Goal: Communication & Community: Answer question/provide support

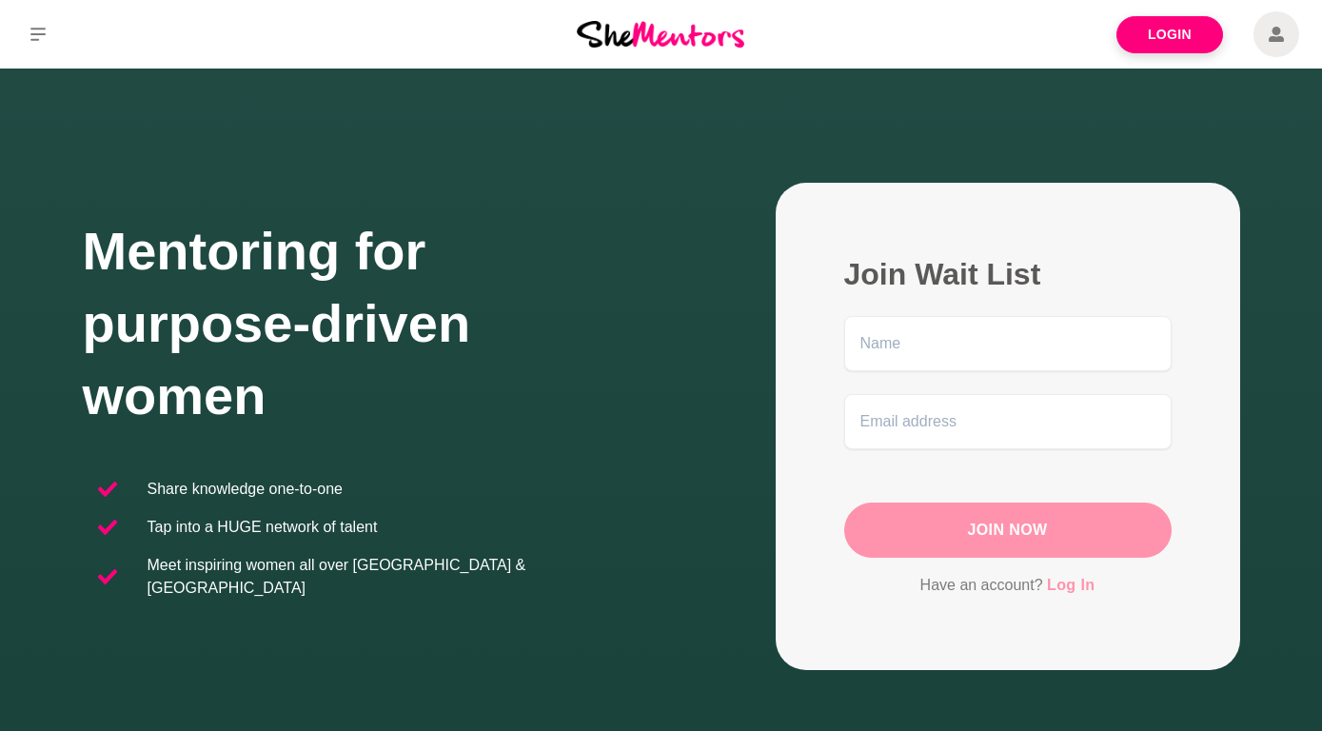
click at [1062, 582] on link "Log In" at bounding box center [1071, 585] width 48 height 25
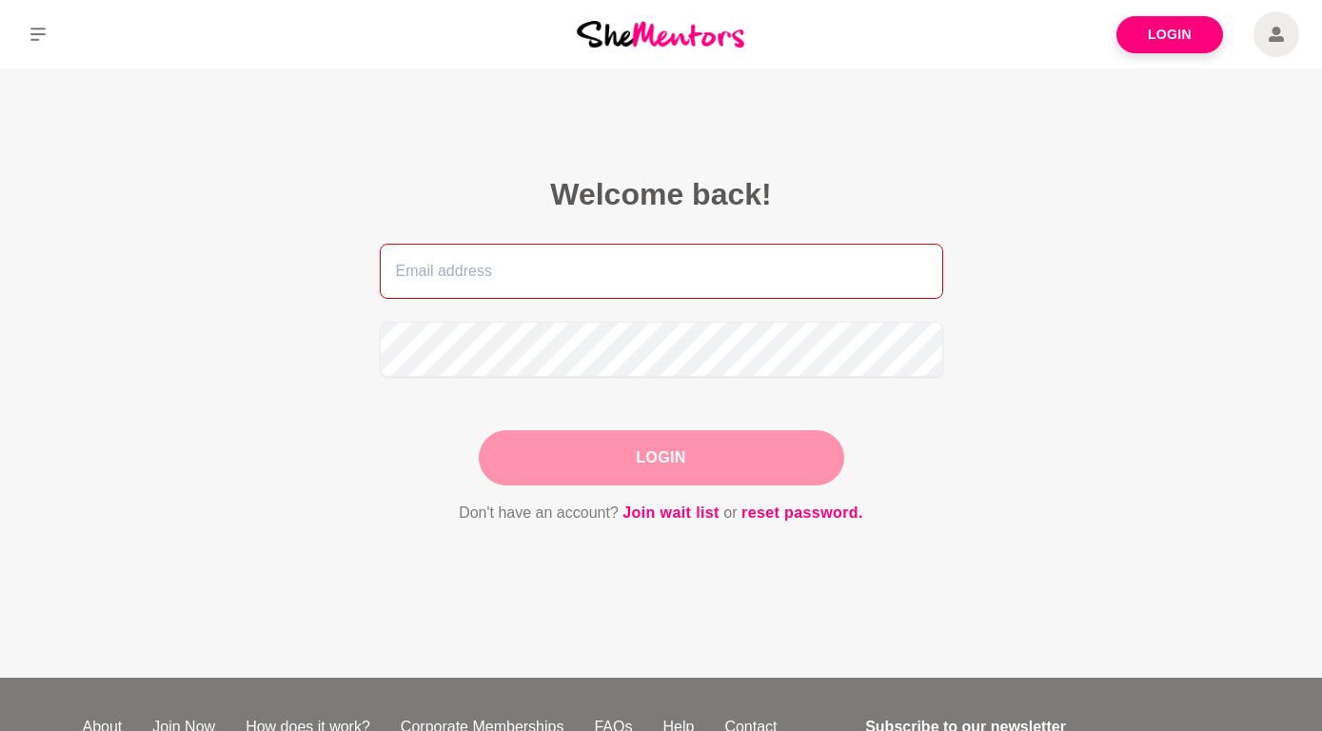
click at [440, 273] on input "email" at bounding box center [661, 271] width 563 height 55
type input "[EMAIL_ADDRESS][DOMAIN_NAME]"
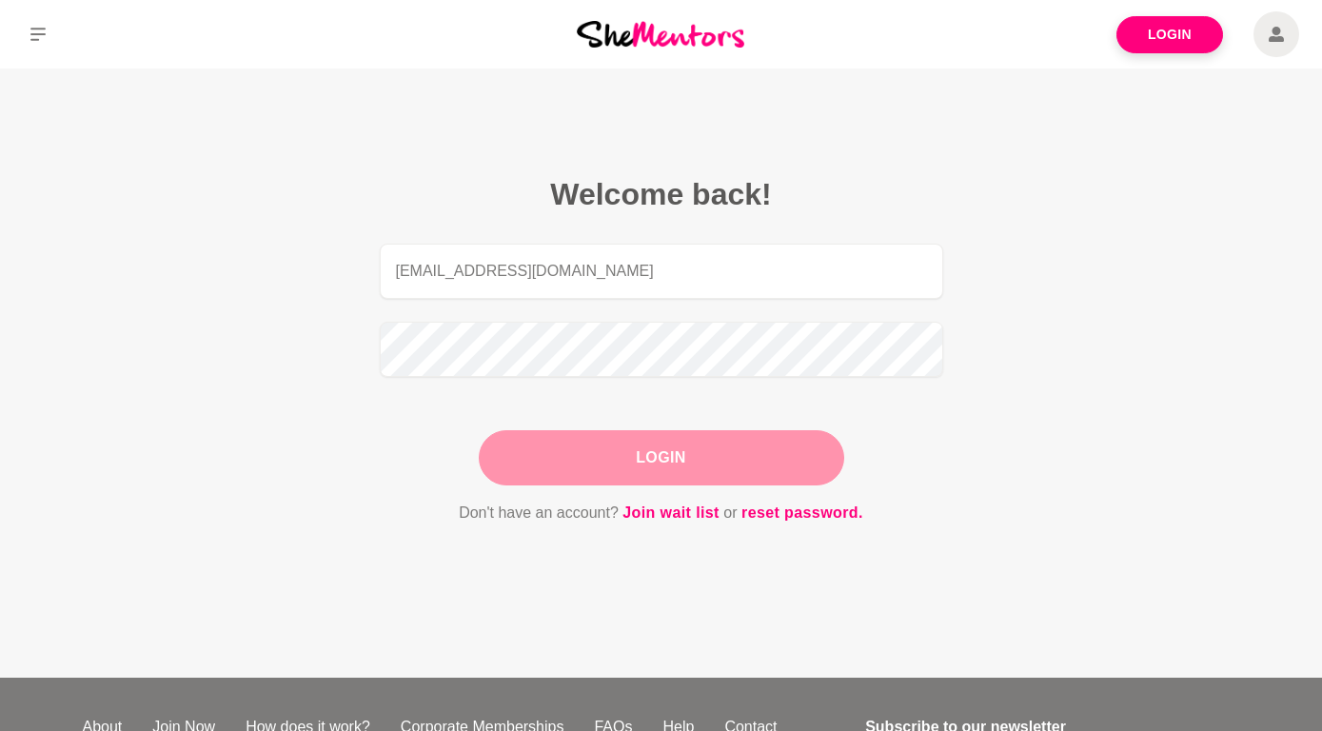
click at [651, 457] on button "Login" at bounding box center [661, 457] width 365 height 55
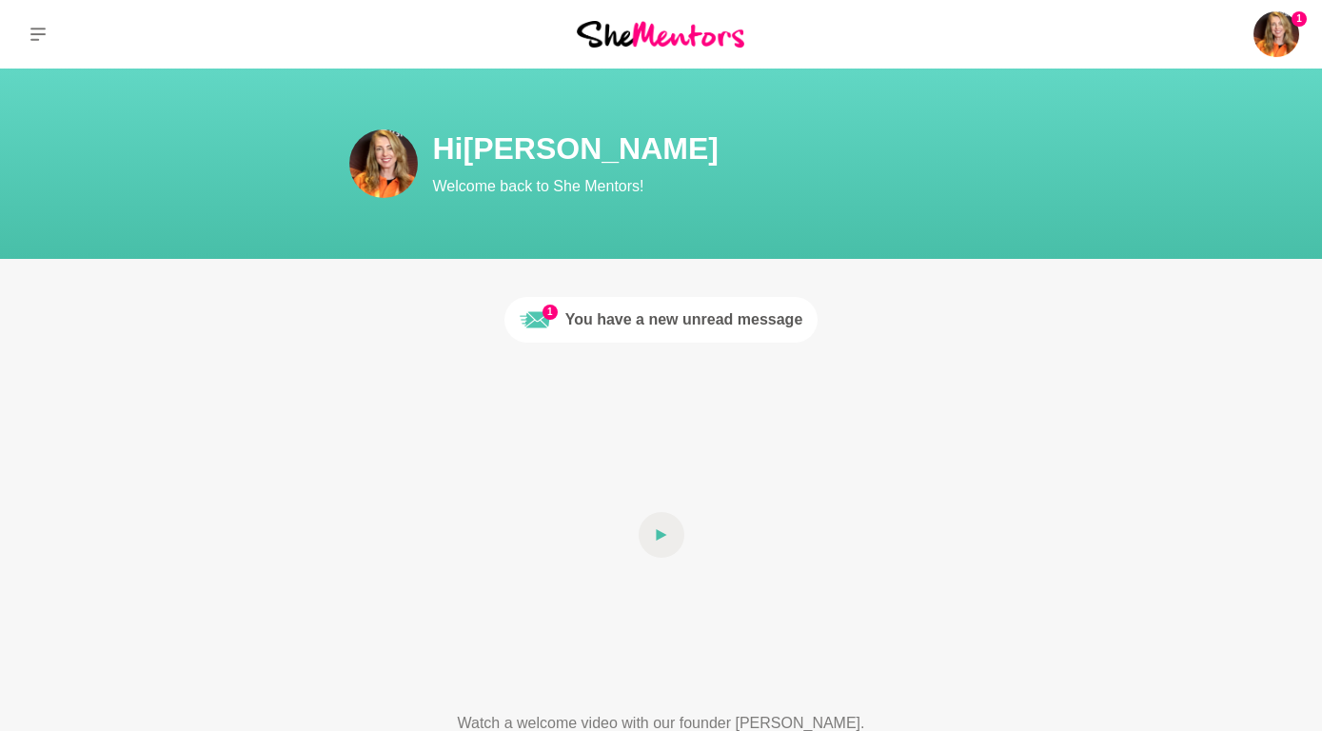
click at [674, 315] on div "You have a new unread message" at bounding box center [684, 319] width 238 height 23
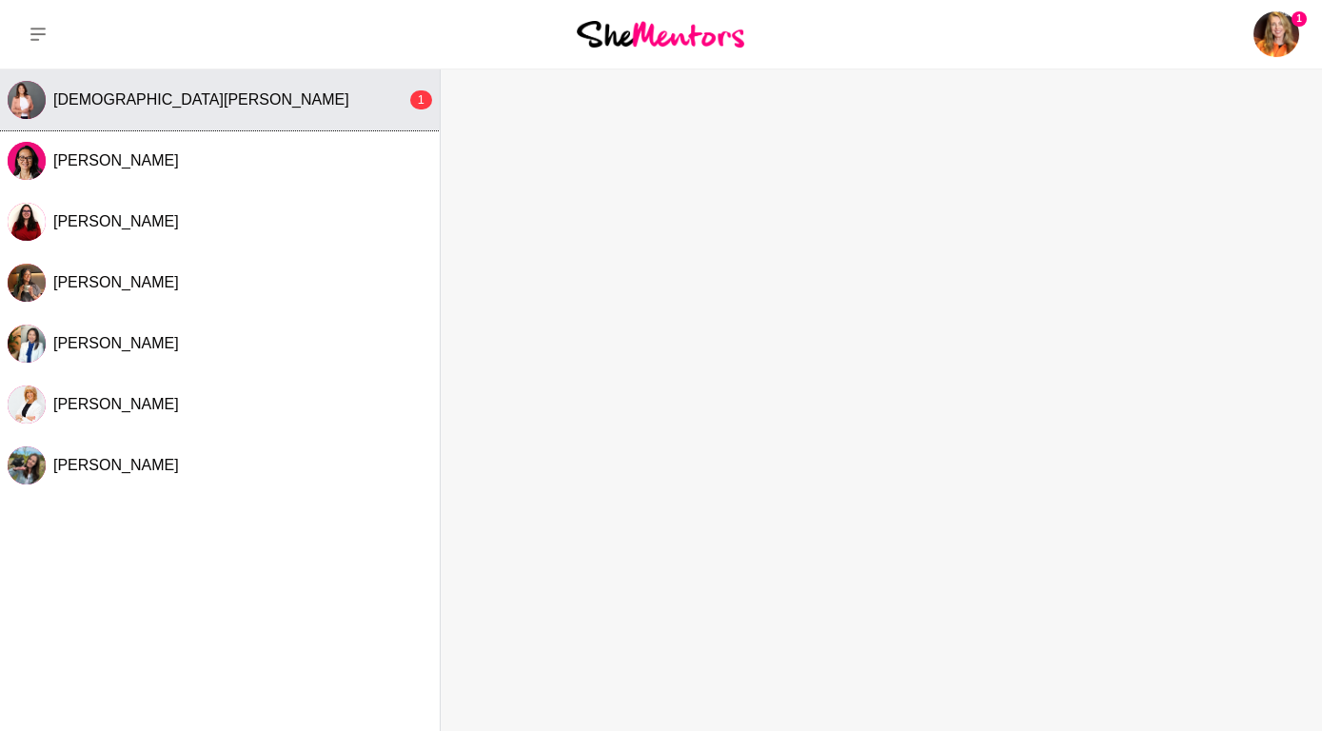
click at [125, 101] on div "[DEMOGRAPHIC_DATA][PERSON_NAME]" at bounding box center [229, 99] width 353 height 19
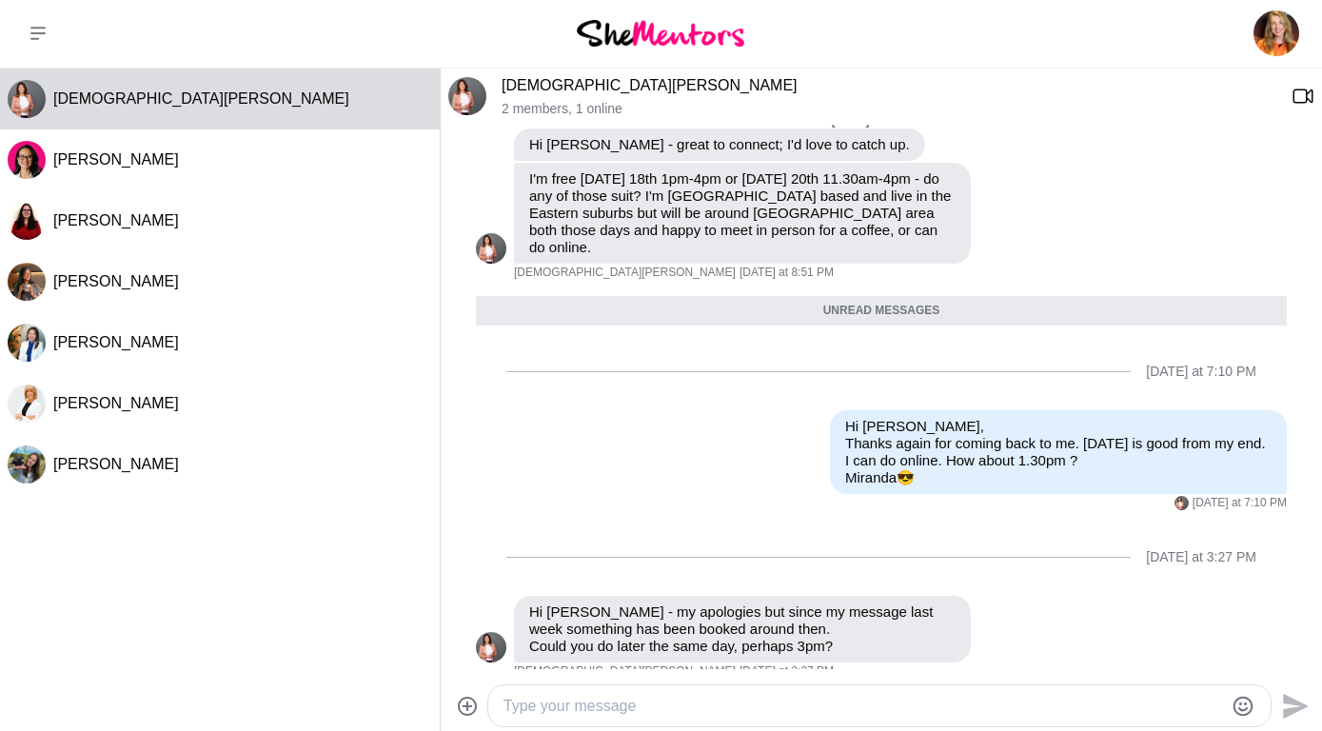
scroll to position [2, 0]
drag, startPoint x: 1315, startPoint y: 440, endPoint x: 1307, endPoint y: 520, distance: 81.2
click at [1307, 520] on html "Dashboard Profile Saved Items (7) Messages Bookings Reviews (4) Membership Logo…" at bounding box center [661, 478] width 1322 height 960
drag, startPoint x: 509, startPoint y: 698, endPoint x: 527, endPoint y: 711, distance: 21.9
click at [512, 696] on textarea "Type your message" at bounding box center [862, 705] width 719 height 23
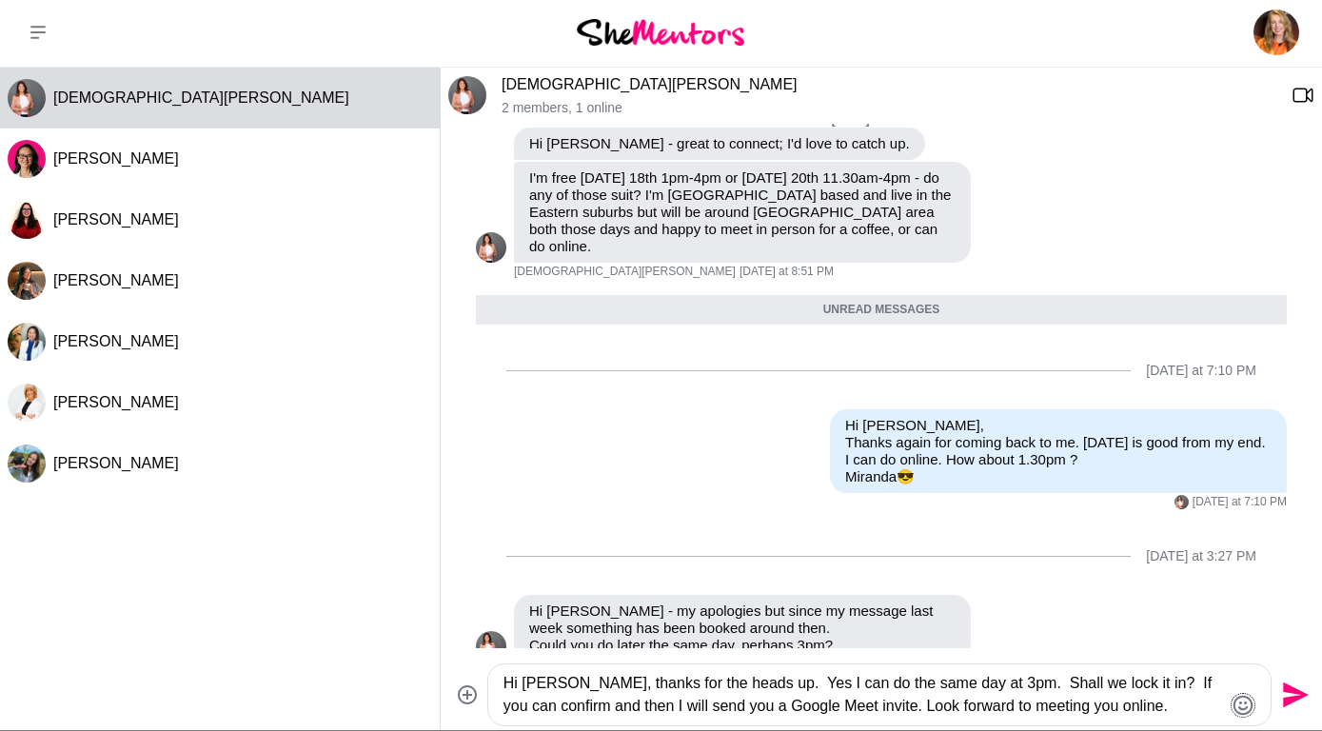
click at [1246, 702] on icon "Emoji picker" at bounding box center [1243, 705] width 20 height 20
click at [1243, 701] on icon "Emoji picker" at bounding box center [1242, 705] width 23 height 23
click at [1240, 694] on icon "Emoji picker" at bounding box center [1242, 705] width 23 height 23
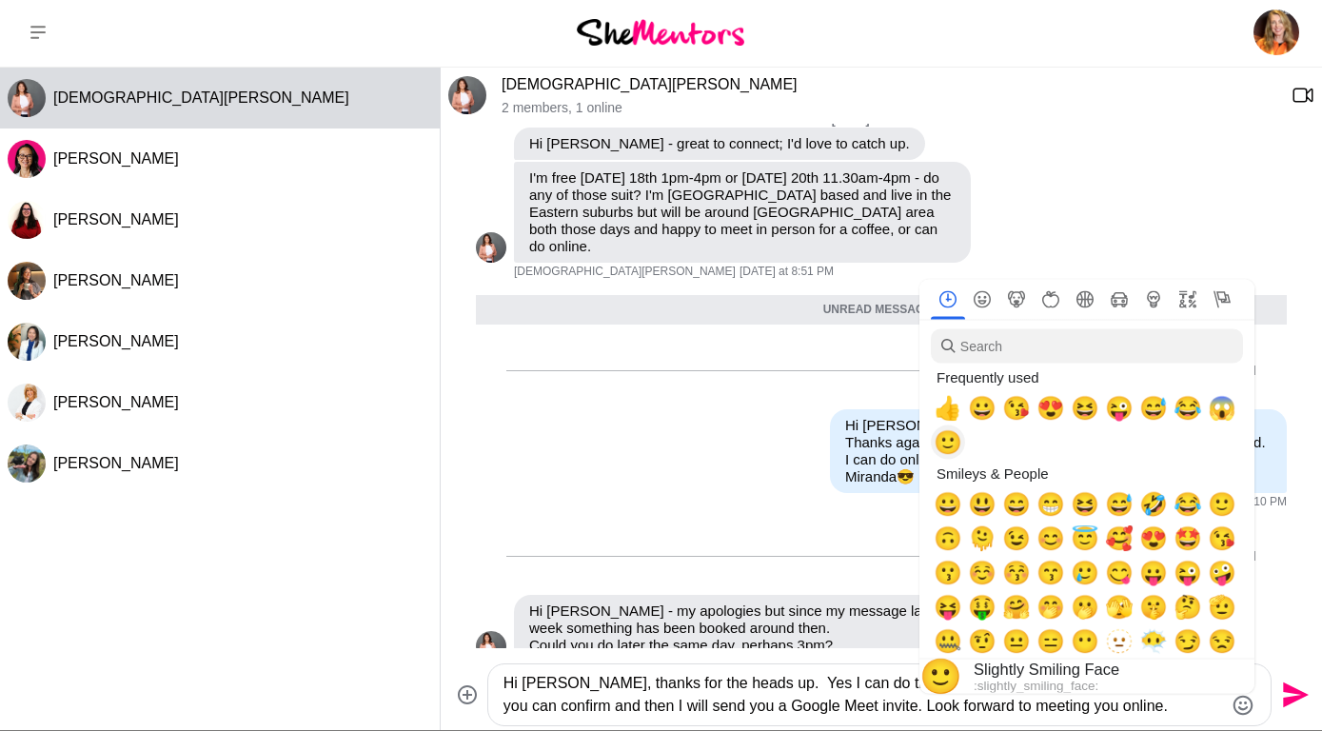
click at [946, 448] on span "🙂" at bounding box center [947, 442] width 29 height 27
type textarea "Hi [PERSON_NAME], thanks for the heads up. Yes I can do the same day at 3pm. Sh…"
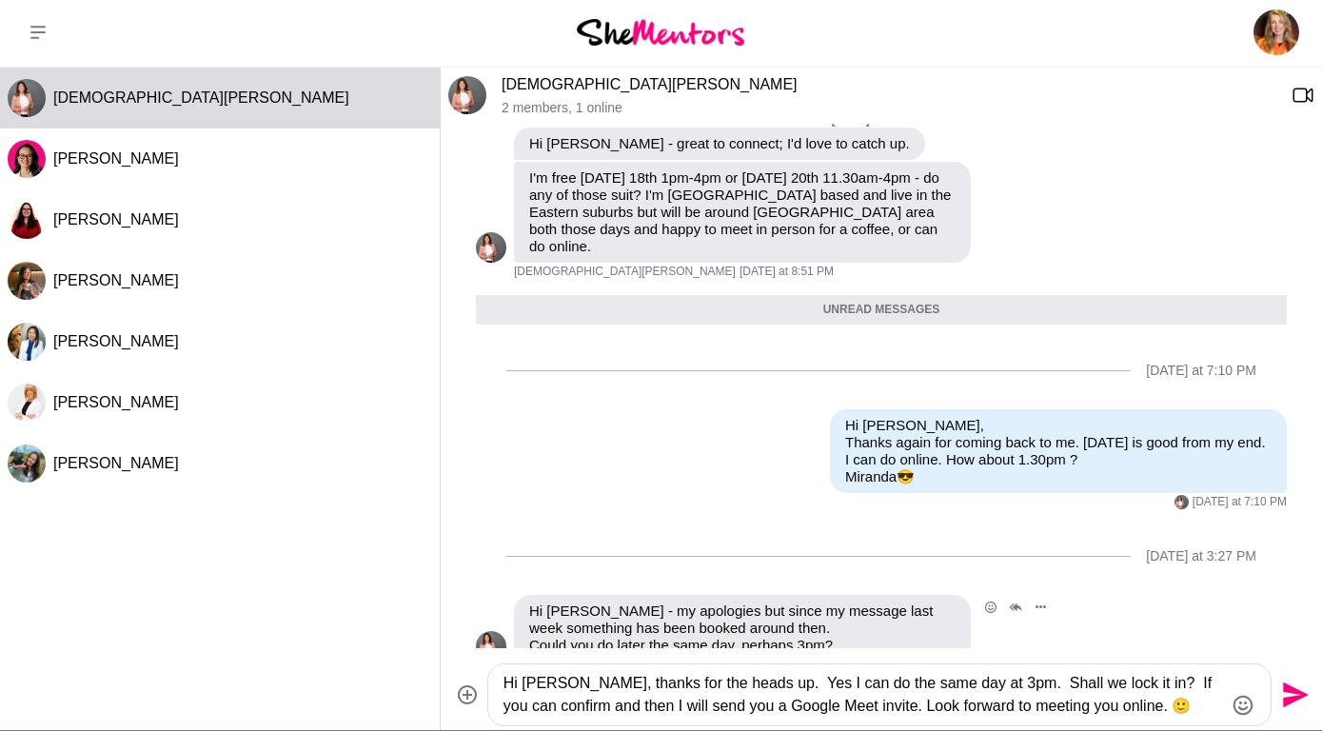
click at [1302, 595] on li "Reply Pin Mark as unread Flag Mute Hi [PERSON_NAME] - my apologies but since my…" at bounding box center [880, 637] width 875 height 84
click at [1290, 689] on icon "Send" at bounding box center [1296, 695] width 26 height 26
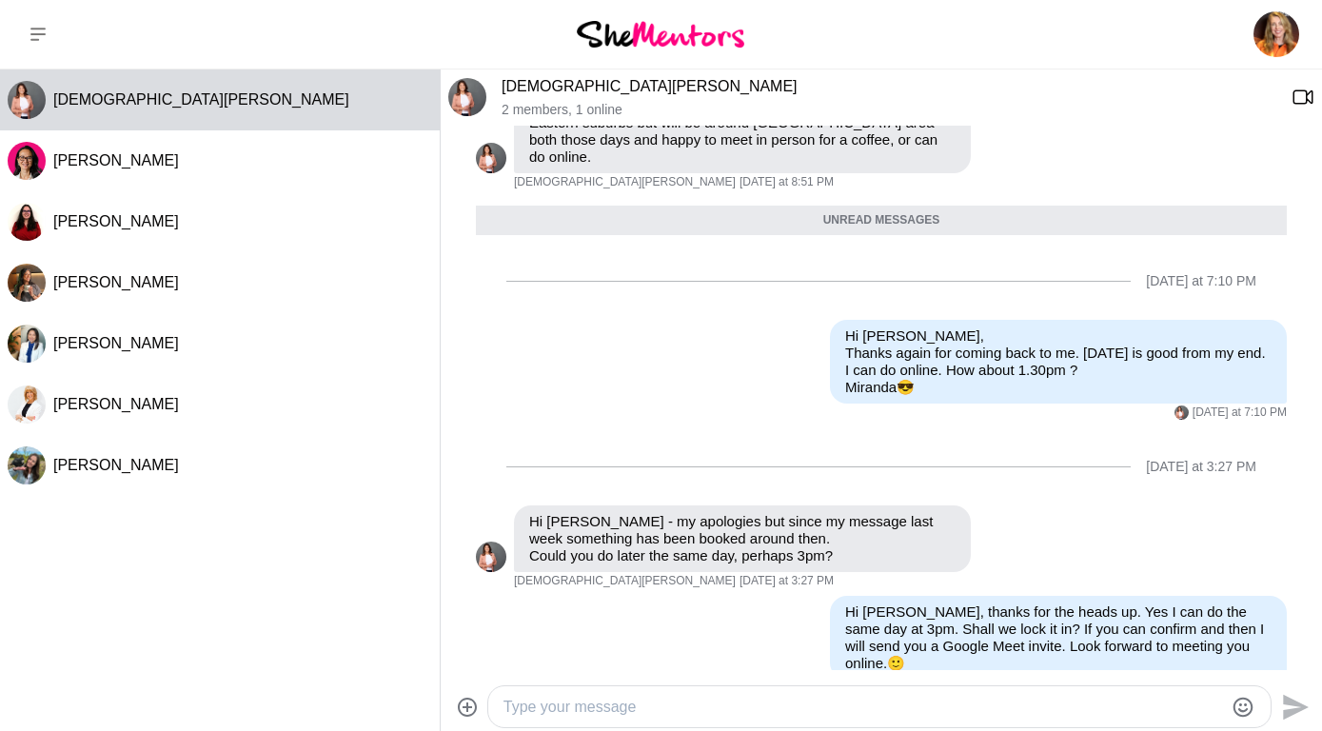
scroll to position [0, 0]
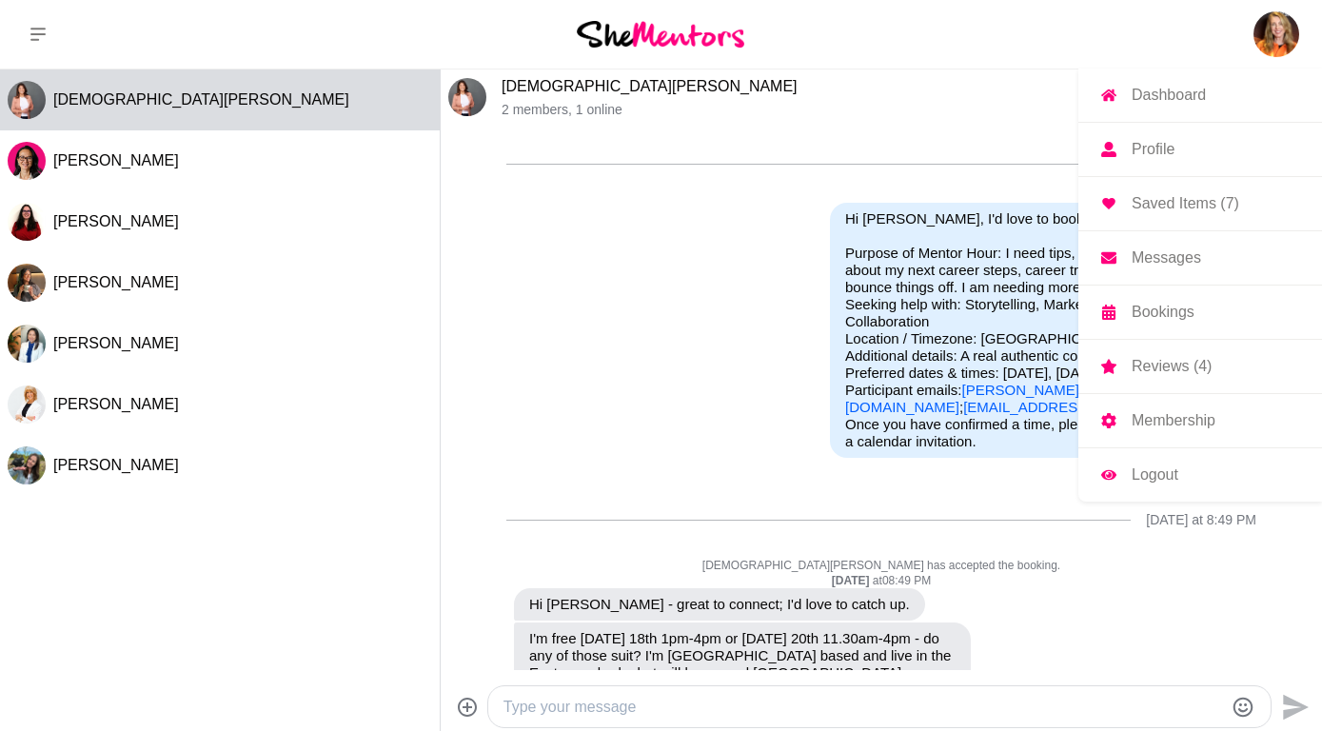
click at [1167, 93] on p "Dashboard" at bounding box center [1168, 95] width 74 height 15
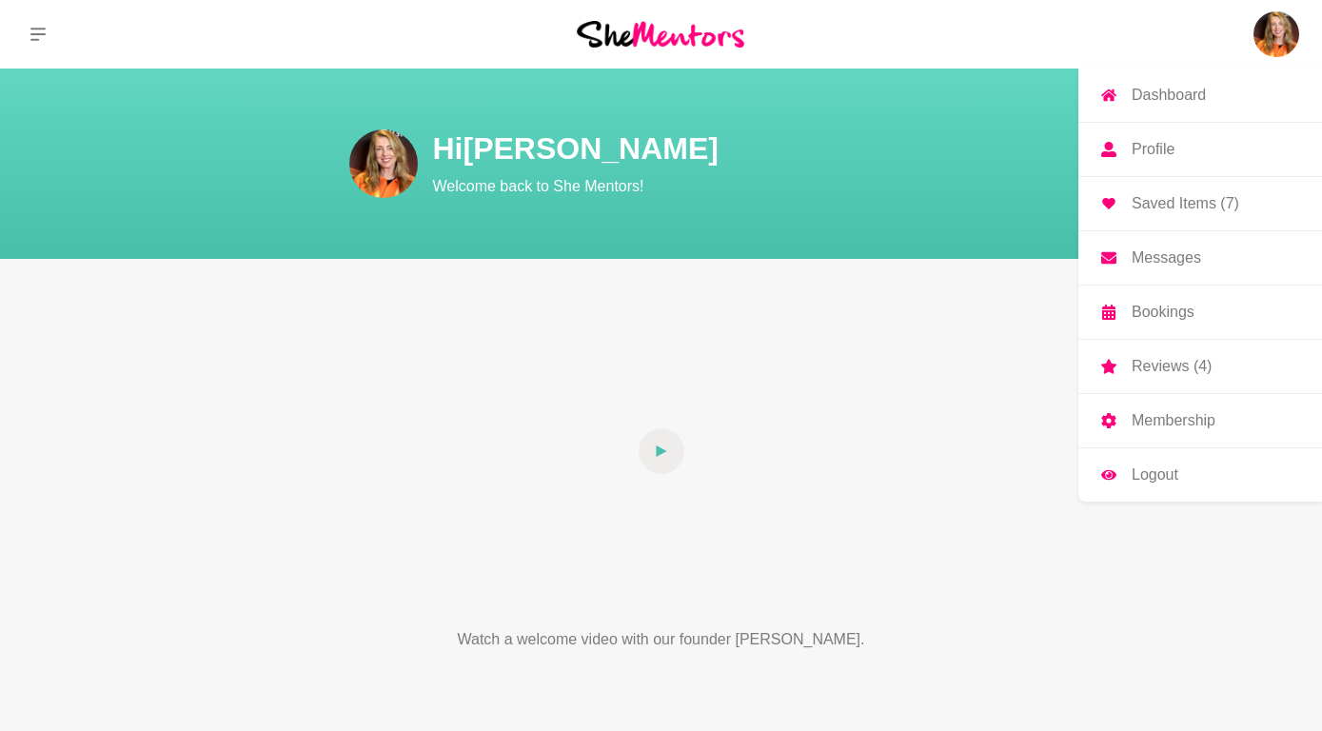
click at [1260, 37] on img at bounding box center [1276, 34] width 46 height 46
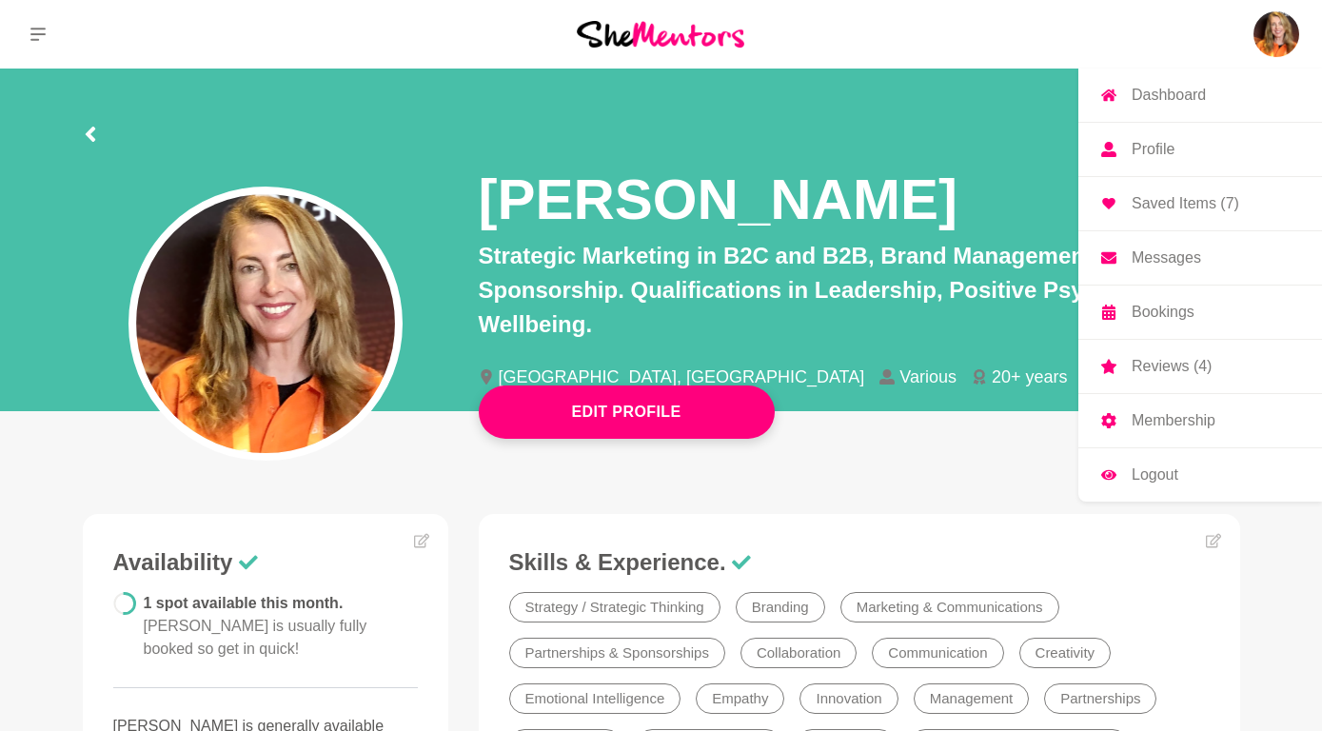
click at [1154, 251] on p "Messages" at bounding box center [1165, 257] width 69 height 15
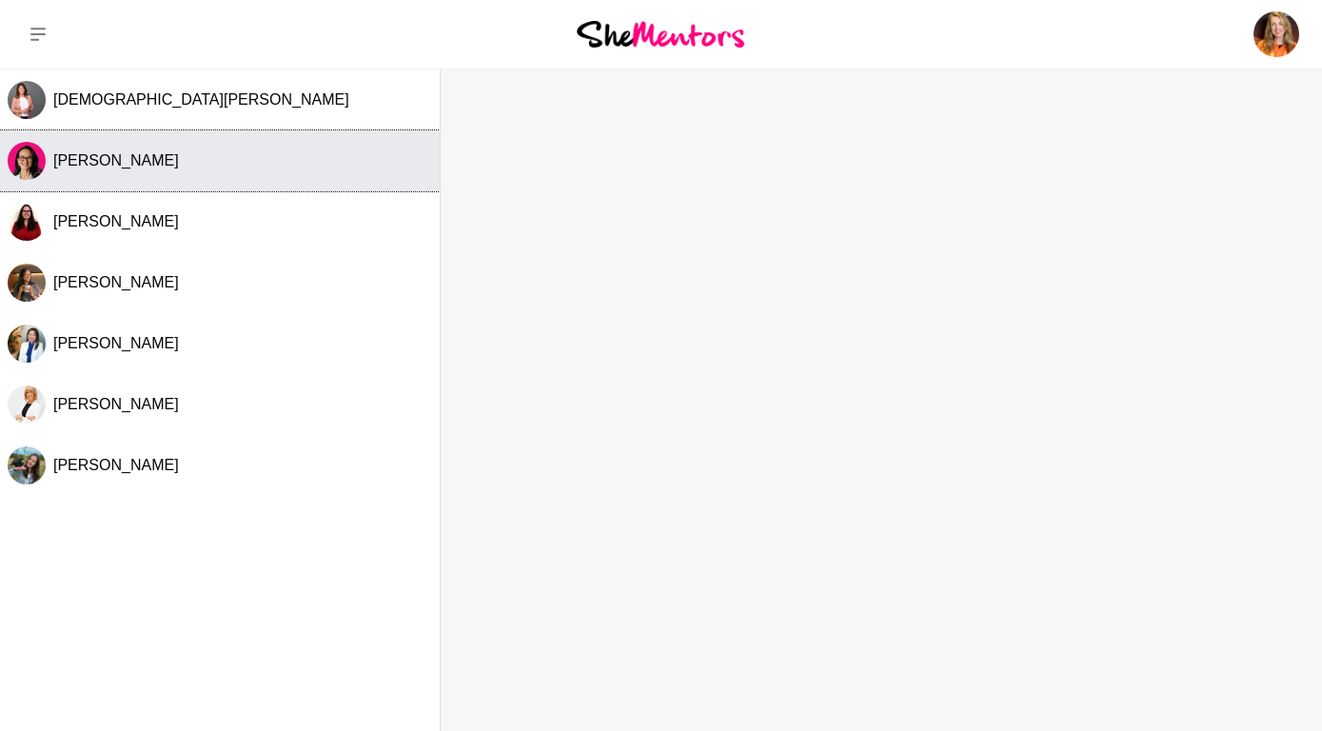
click at [72, 152] on span "[PERSON_NAME]" at bounding box center [116, 160] width 126 height 16
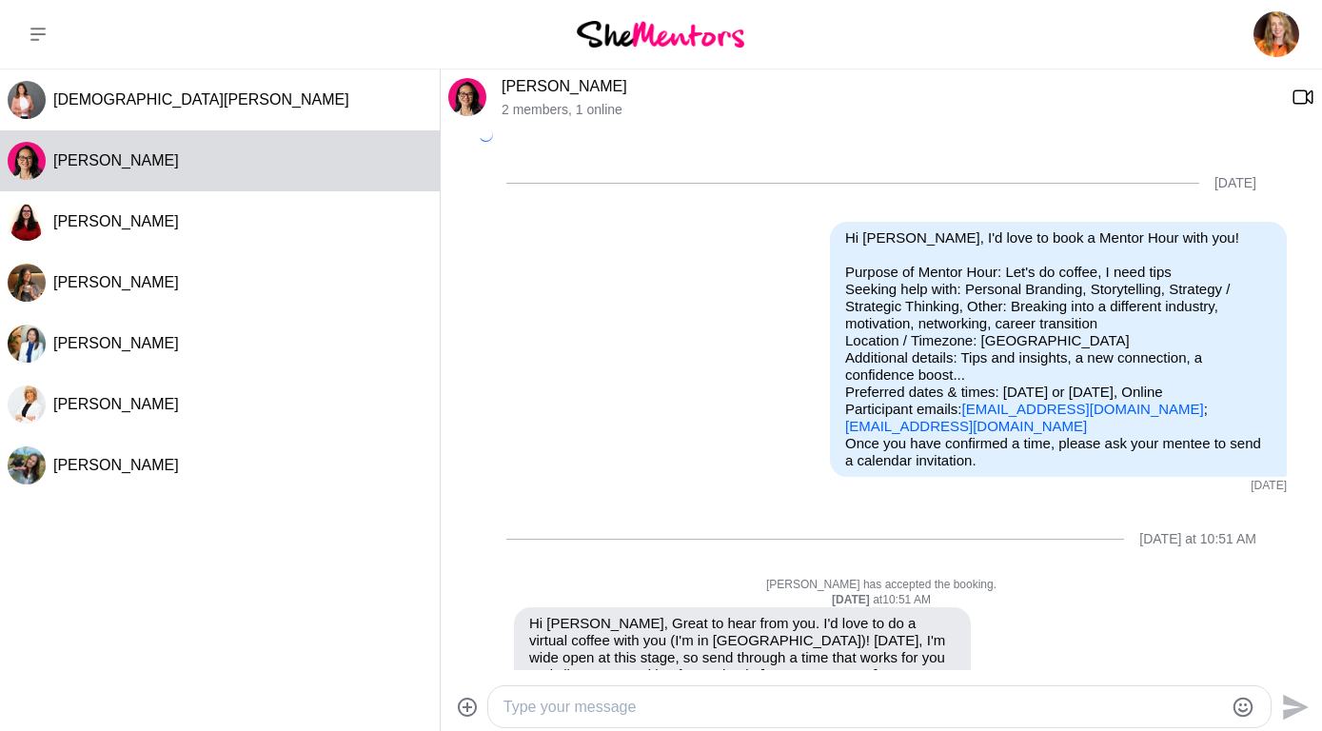
scroll to position [152, 0]
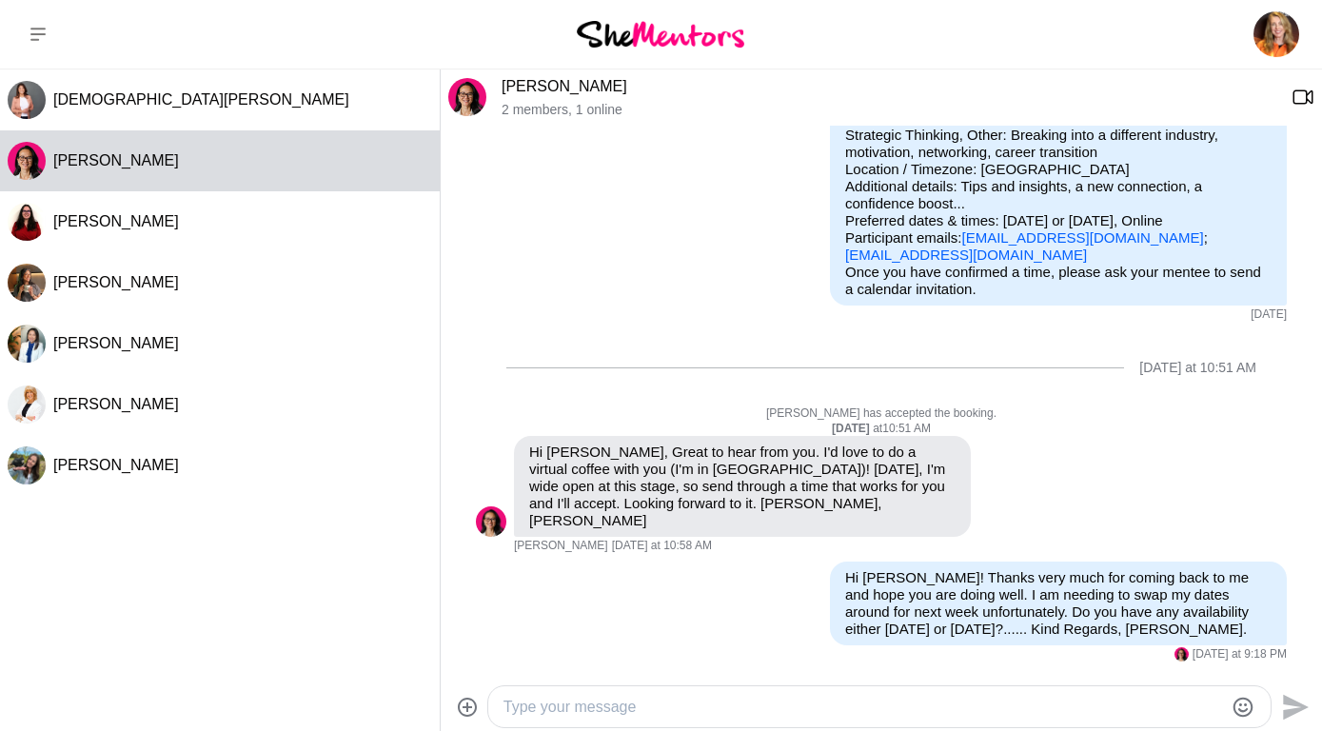
click at [583, 705] on textarea "Type your message" at bounding box center [862, 707] width 719 height 23
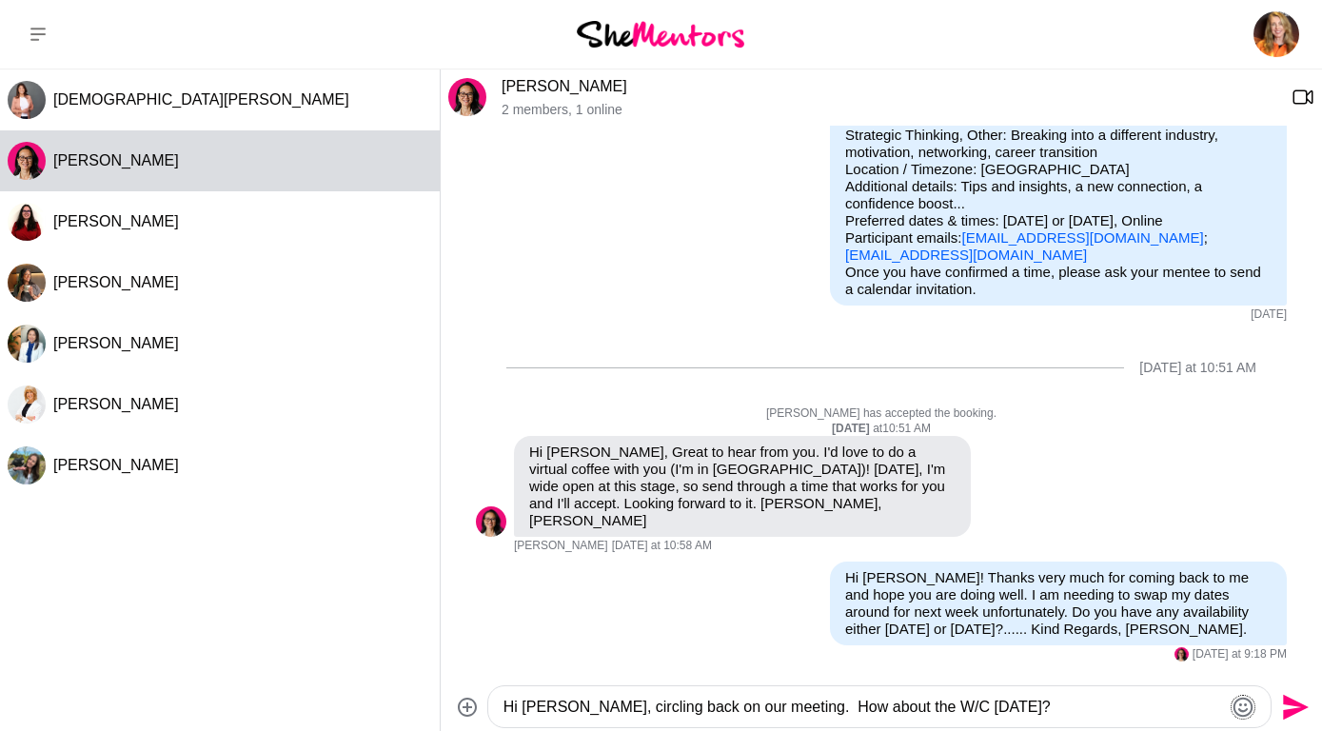
click at [1242, 702] on icon "Emoji picker" at bounding box center [1242, 707] width 23 height 23
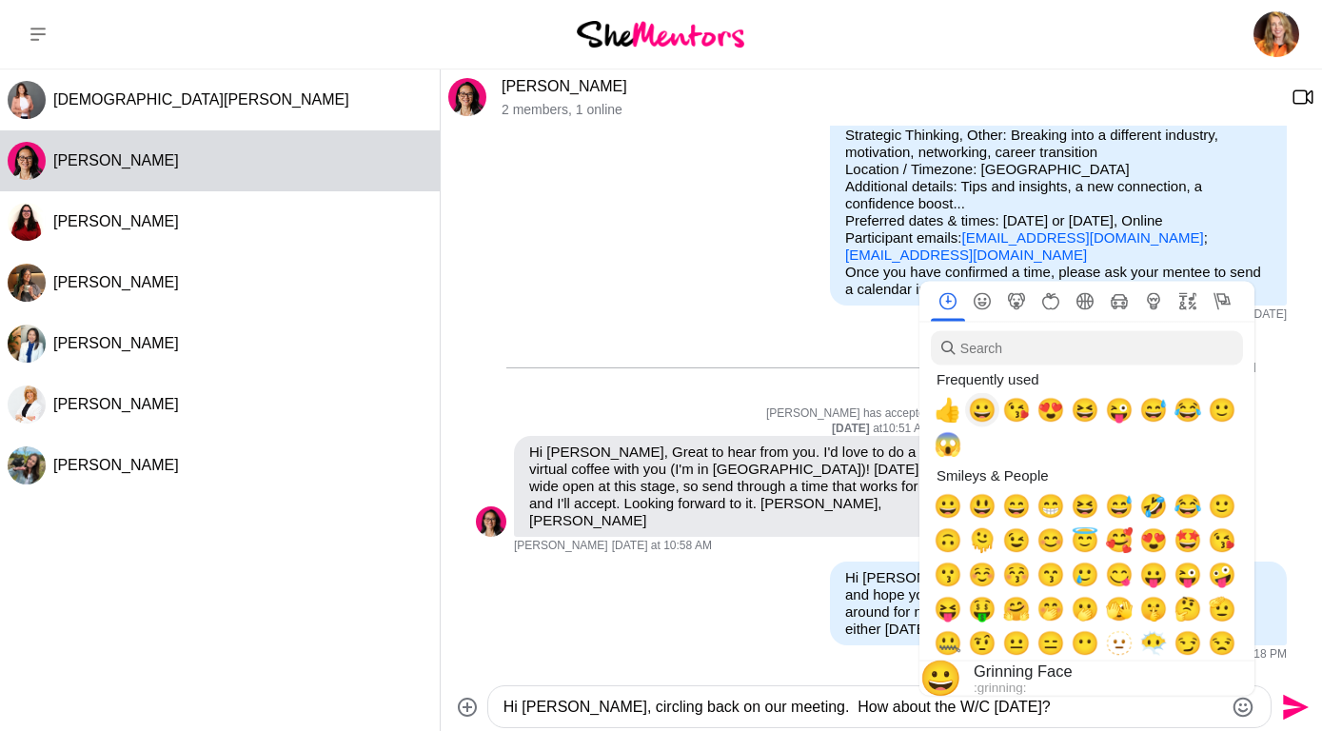
click at [978, 404] on span "😀" at bounding box center [982, 410] width 29 height 27
type textarea "Hi [PERSON_NAME], circling back on our meeting. How about the W/C [DATE]? 😀"
click at [697, 596] on div "Reply Pin [PERSON_NAME] as unread Edit Message Delete Hi [PERSON_NAME]! Thanks …" at bounding box center [881, 611] width 811 height 101
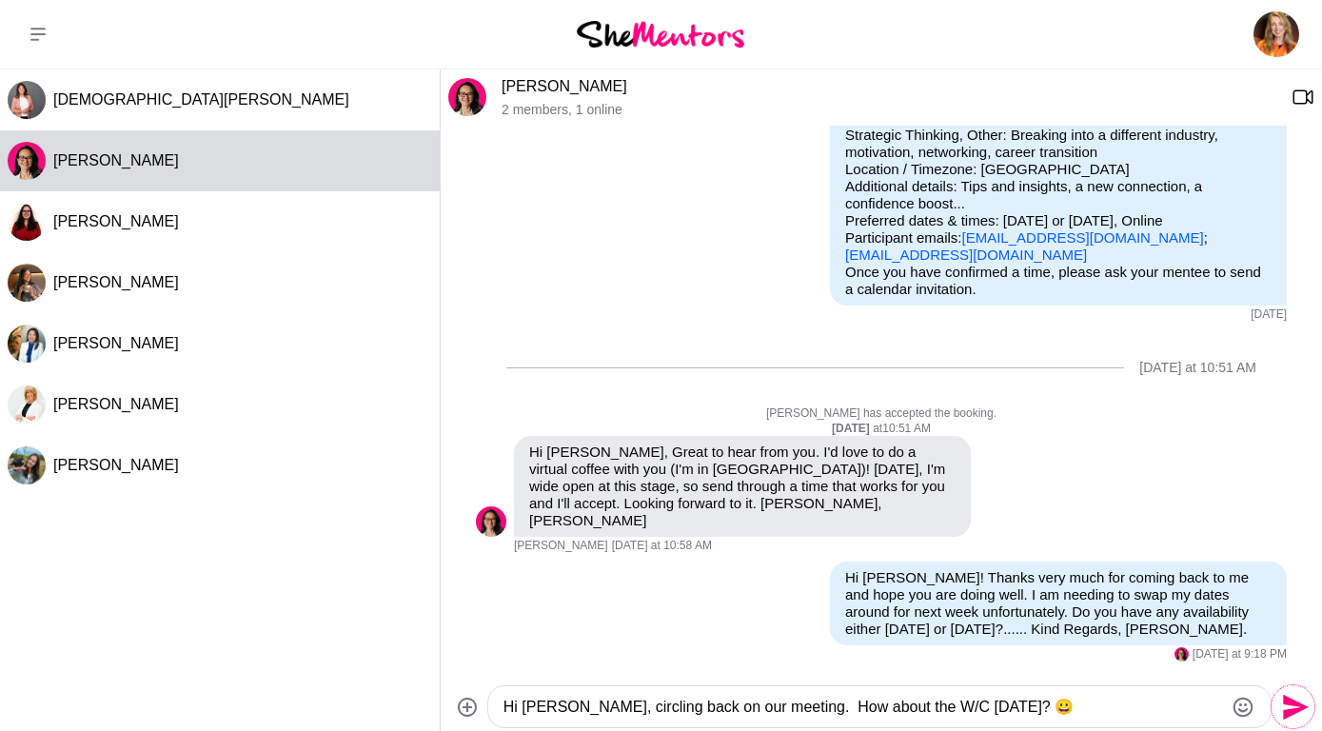
click at [1285, 698] on icon "Send" at bounding box center [1296, 707] width 26 height 26
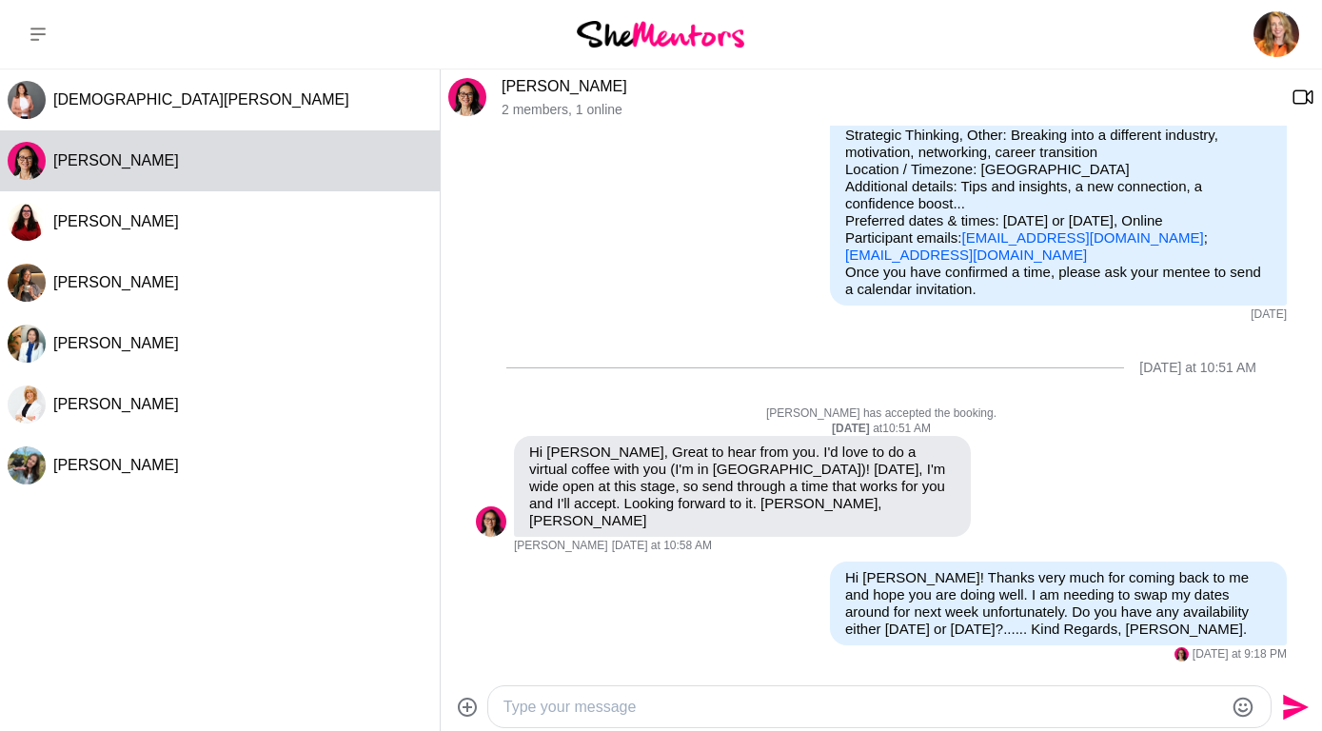
scroll to position [303, 0]
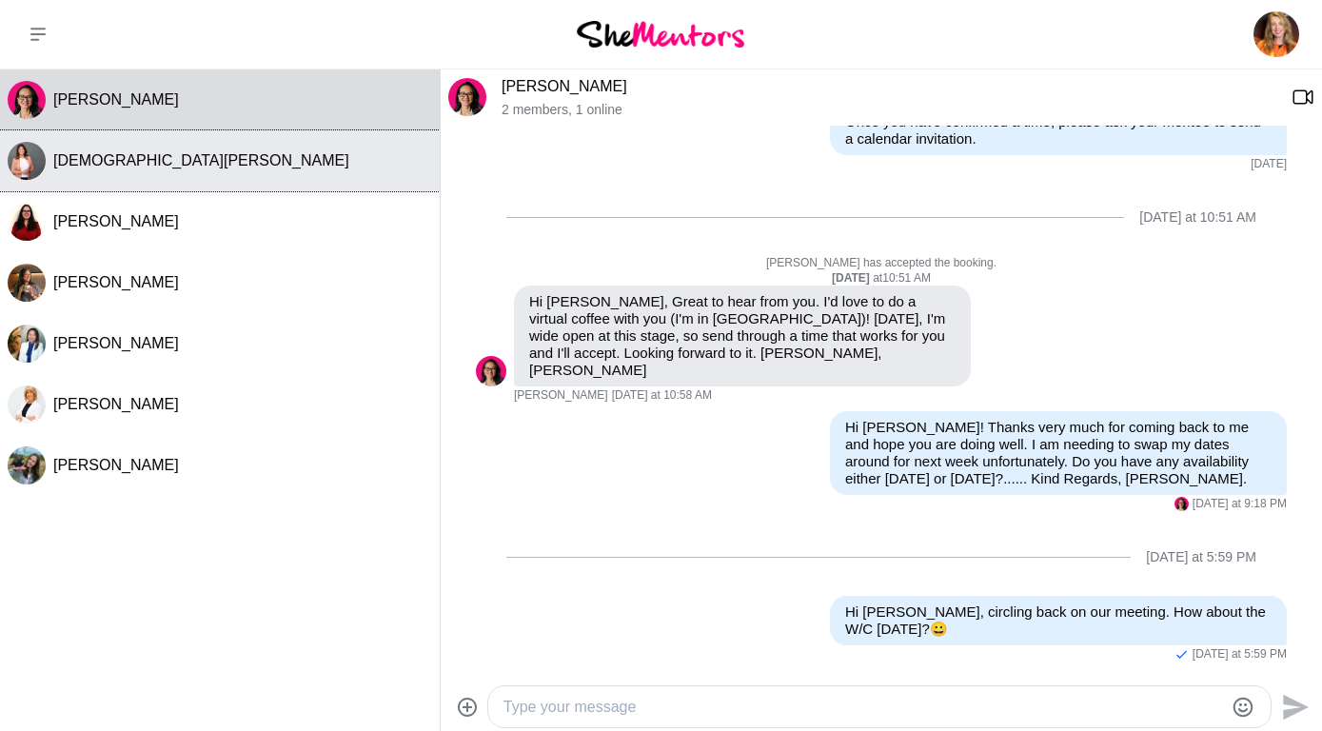
click at [75, 162] on span "[DEMOGRAPHIC_DATA][PERSON_NAME]" at bounding box center [201, 160] width 296 height 16
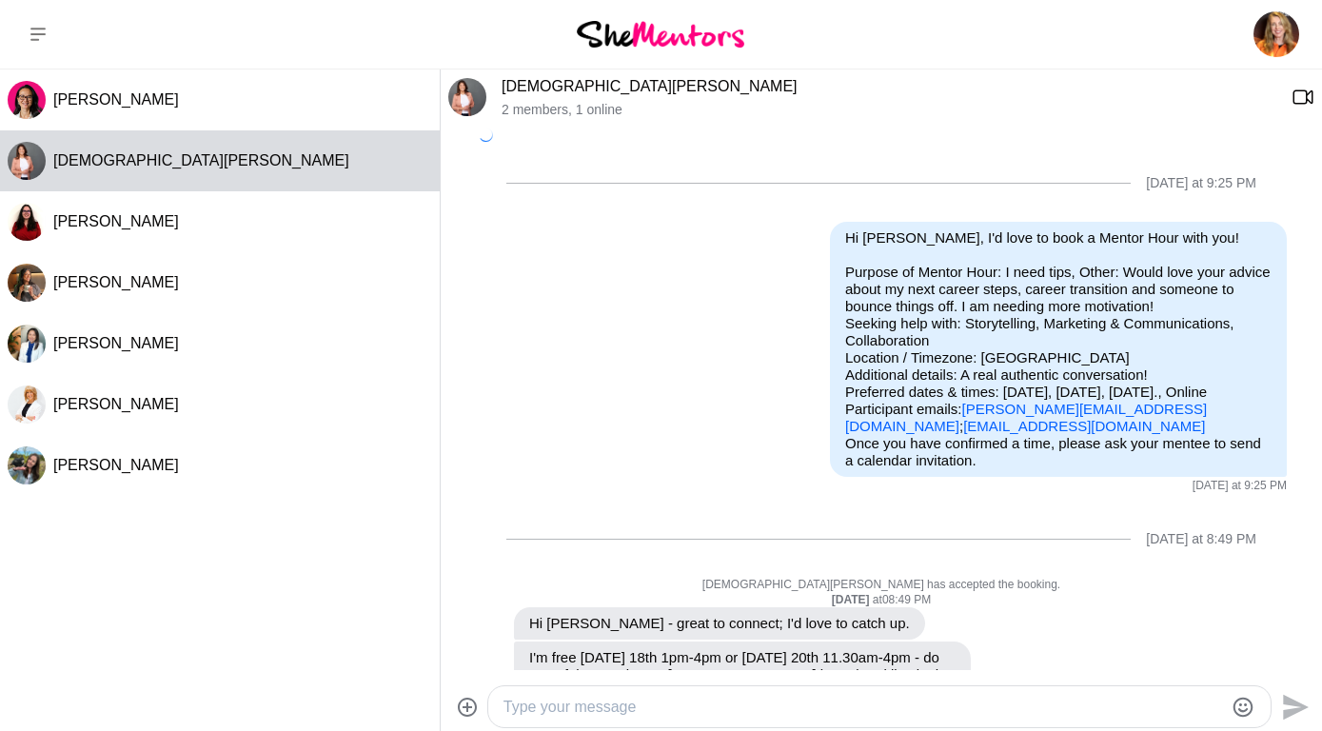
scroll to position [504, 0]
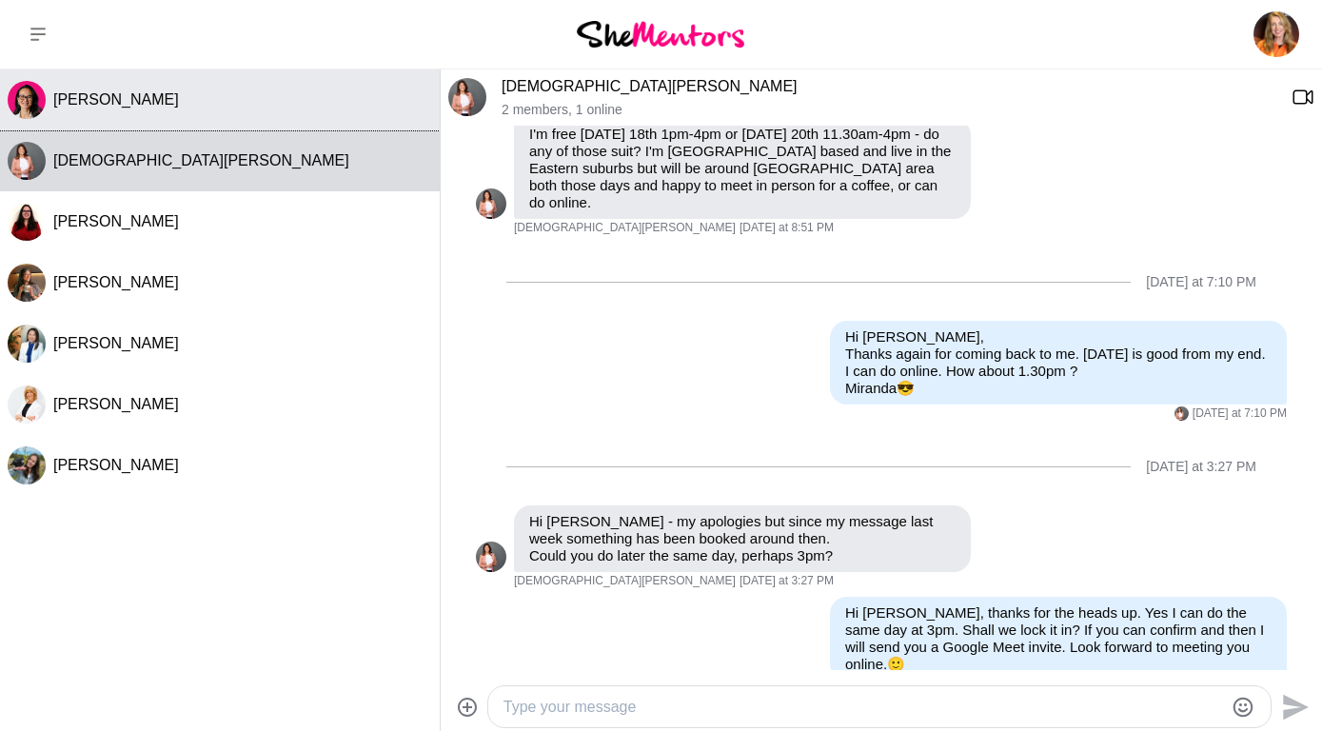
click at [83, 91] on span "[PERSON_NAME]" at bounding box center [116, 99] width 126 height 16
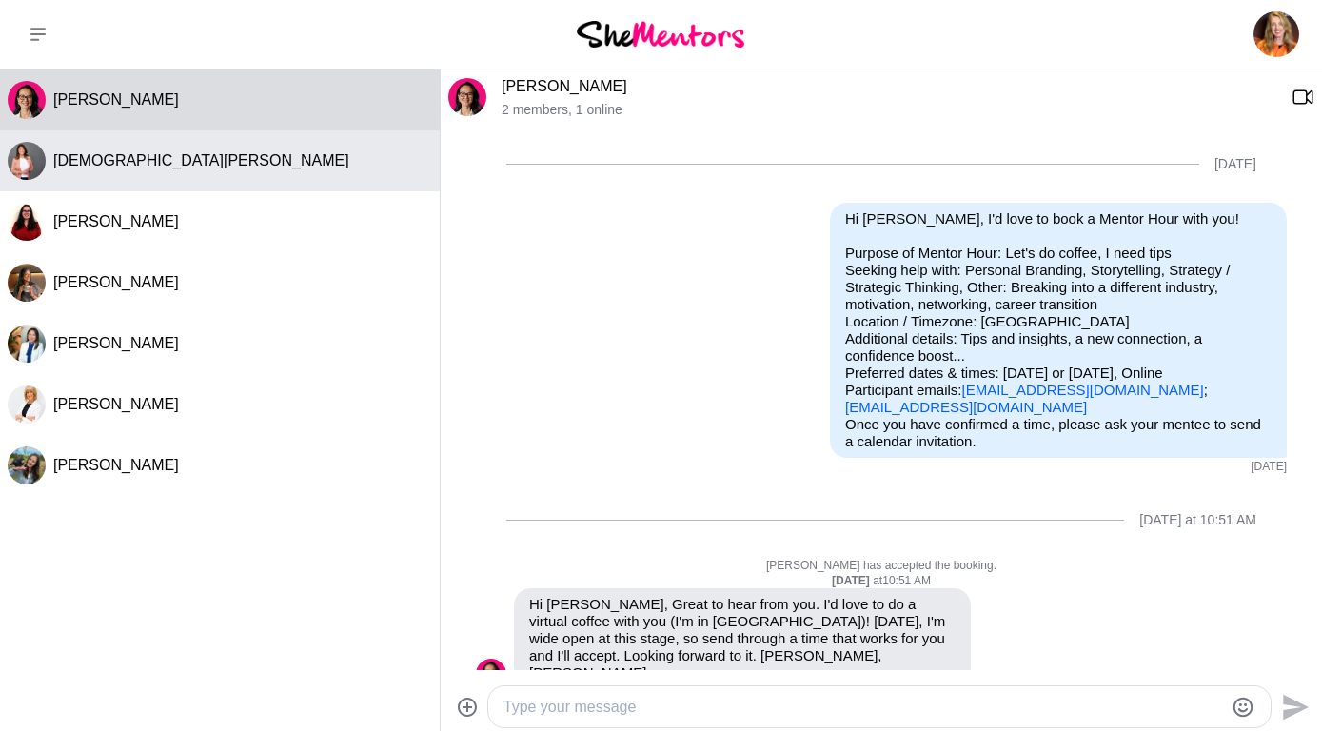
scroll to position [303, 0]
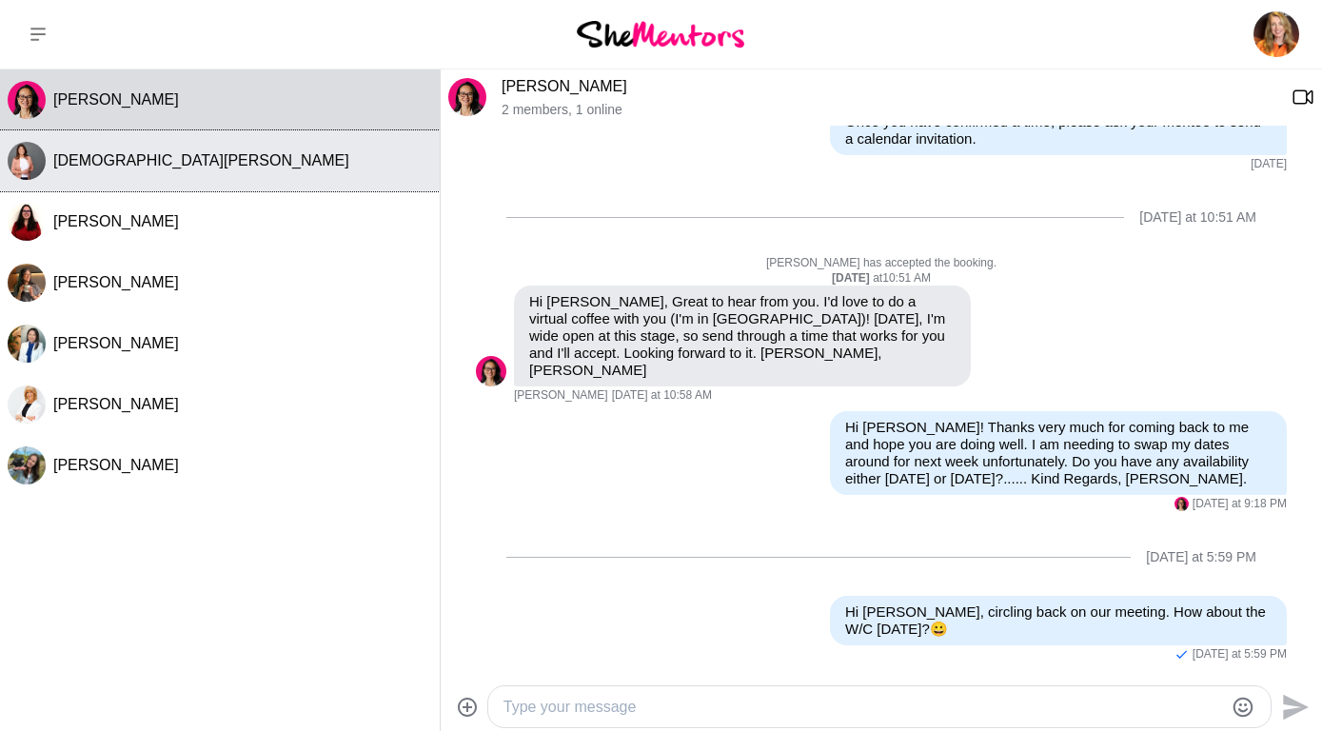
click at [69, 162] on span "[DEMOGRAPHIC_DATA][PERSON_NAME]" at bounding box center [201, 160] width 296 height 16
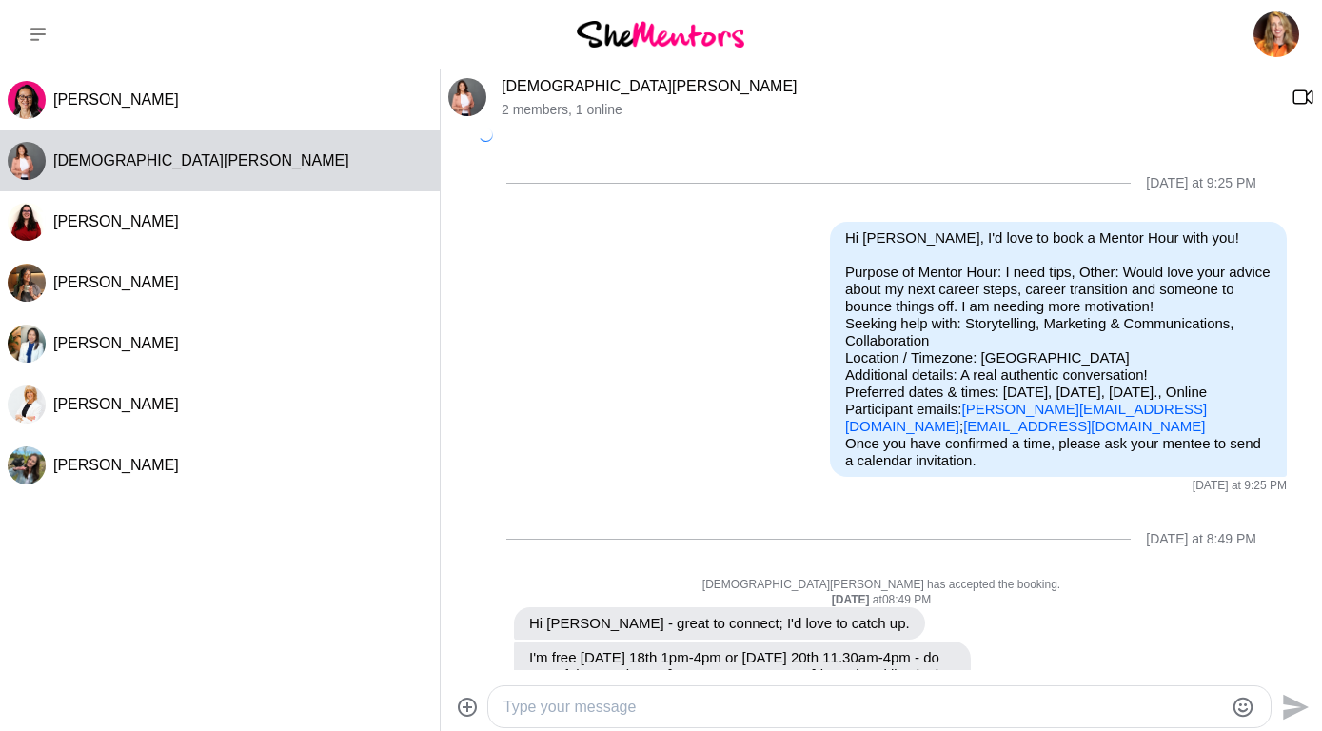
scroll to position [504, 0]
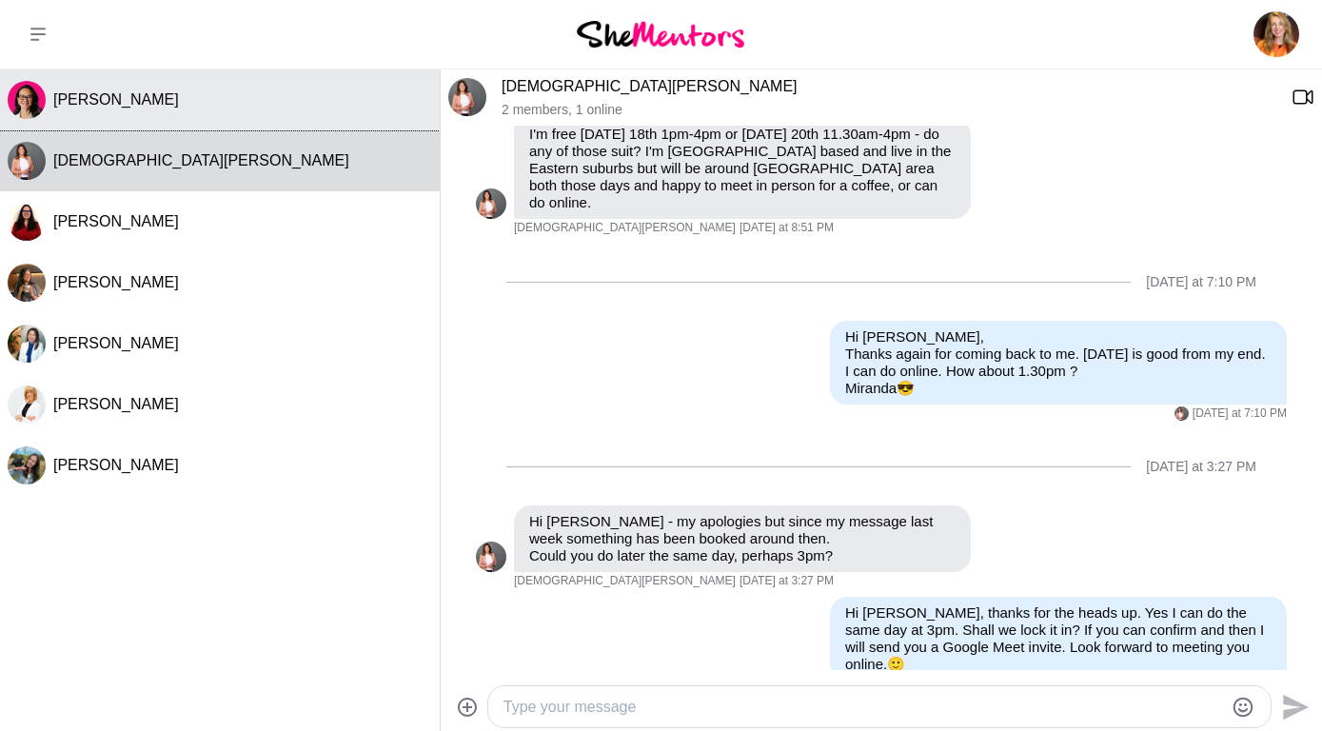
click at [94, 93] on span "[PERSON_NAME]" at bounding box center [116, 99] width 126 height 16
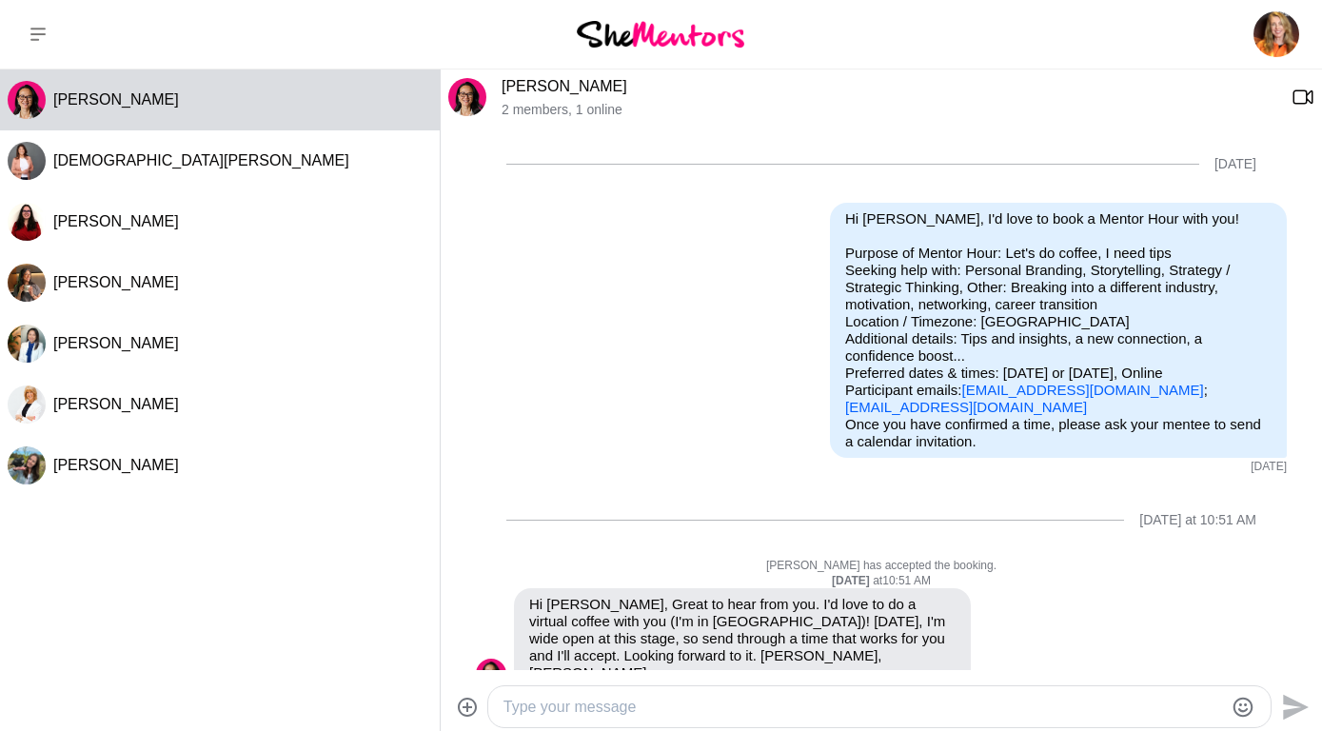
scroll to position [303, 0]
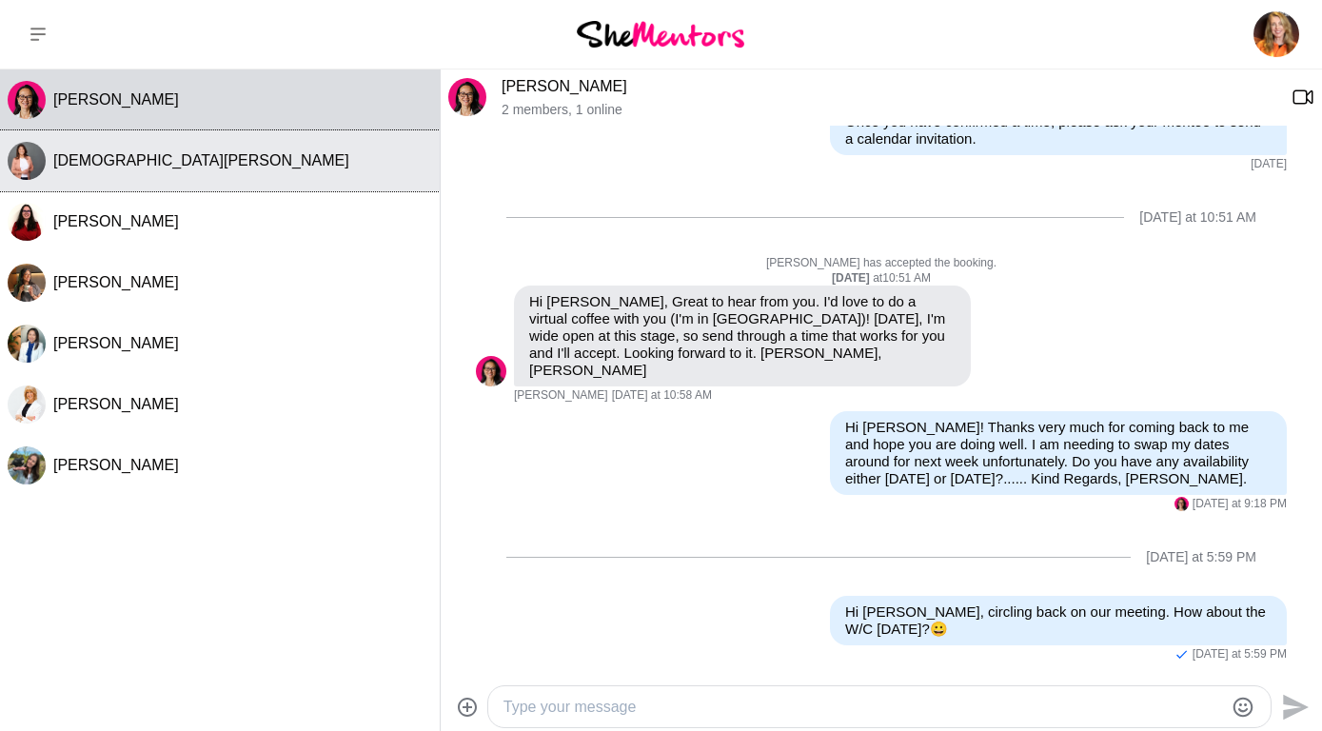
click at [68, 154] on span "[DEMOGRAPHIC_DATA][PERSON_NAME]" at bounding box center [201, 160] width 296 height 16
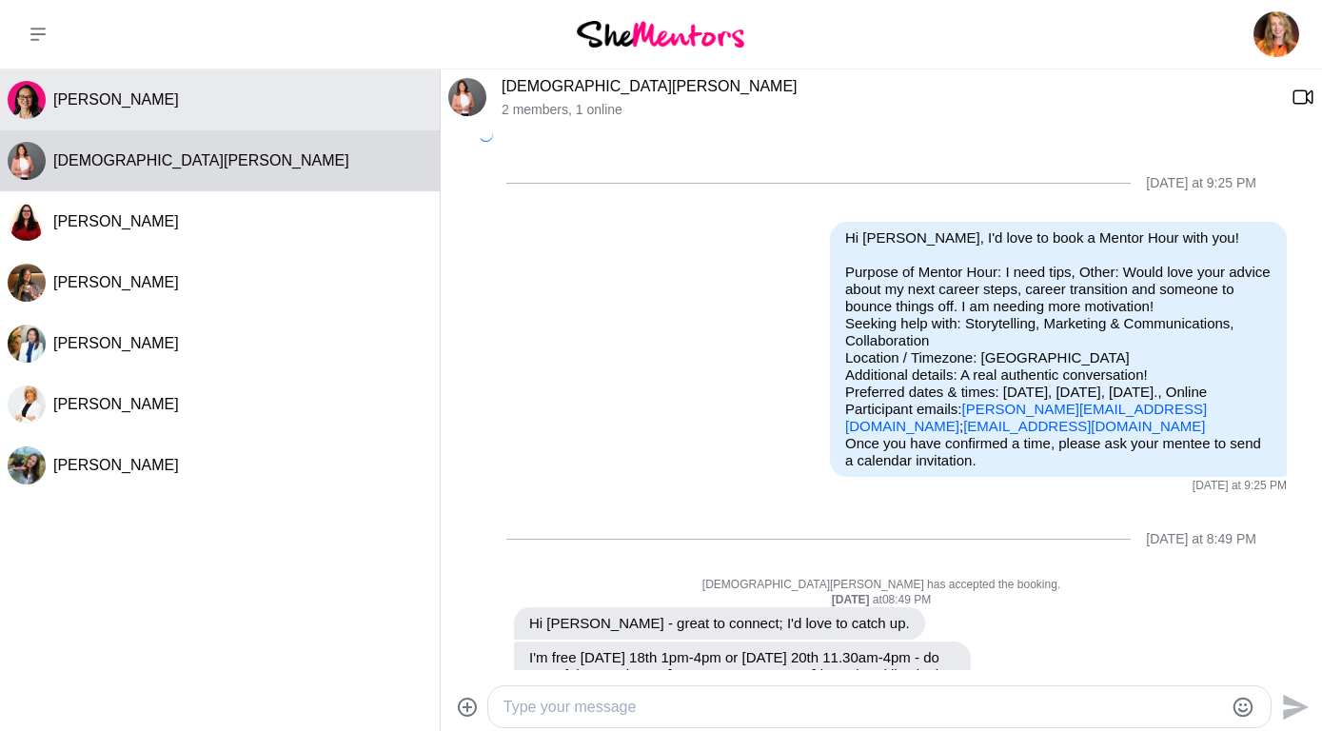
scroll to position [504, 0]
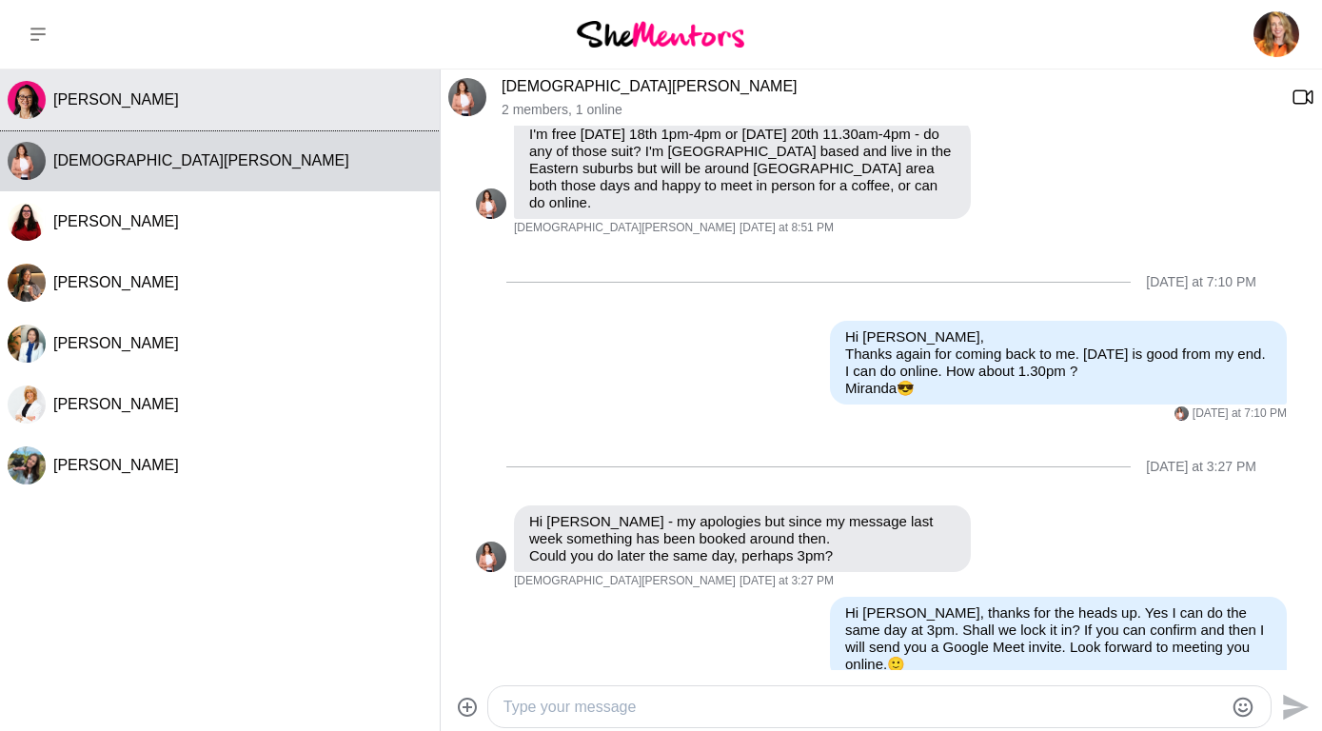
click at [87, 100] on span "[PERSON_NAME]" at bounding box center [116, 99] width 126 height 16
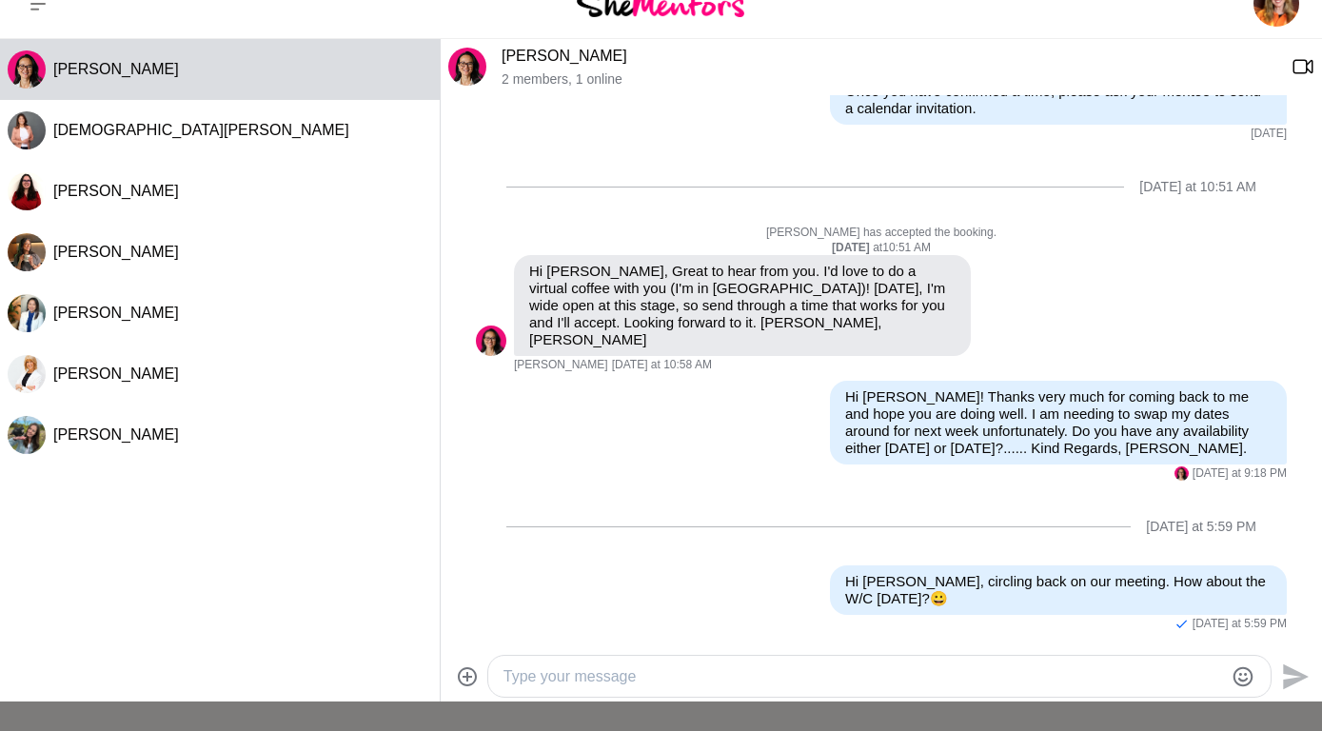
scroll to position [0, 0]
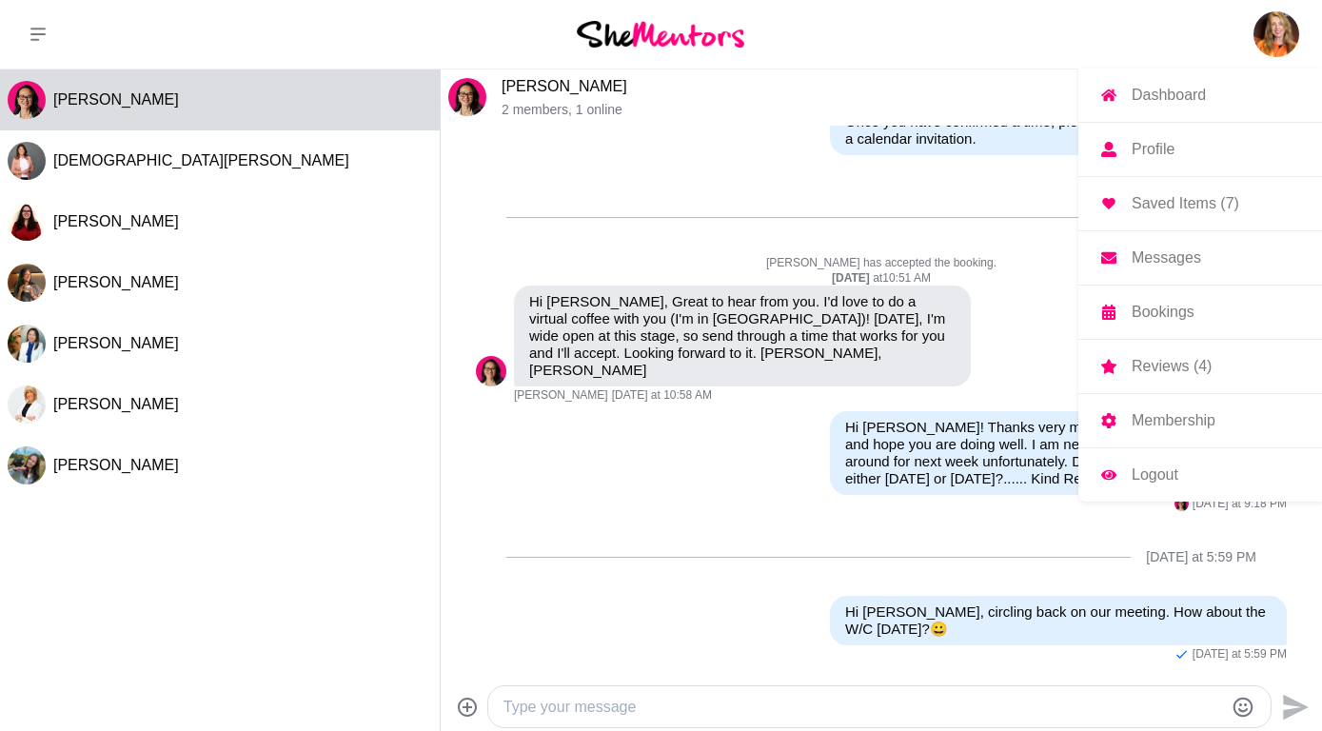
click at [1281, 37] on img at bounding box center [1276, 34] width 46 height 46
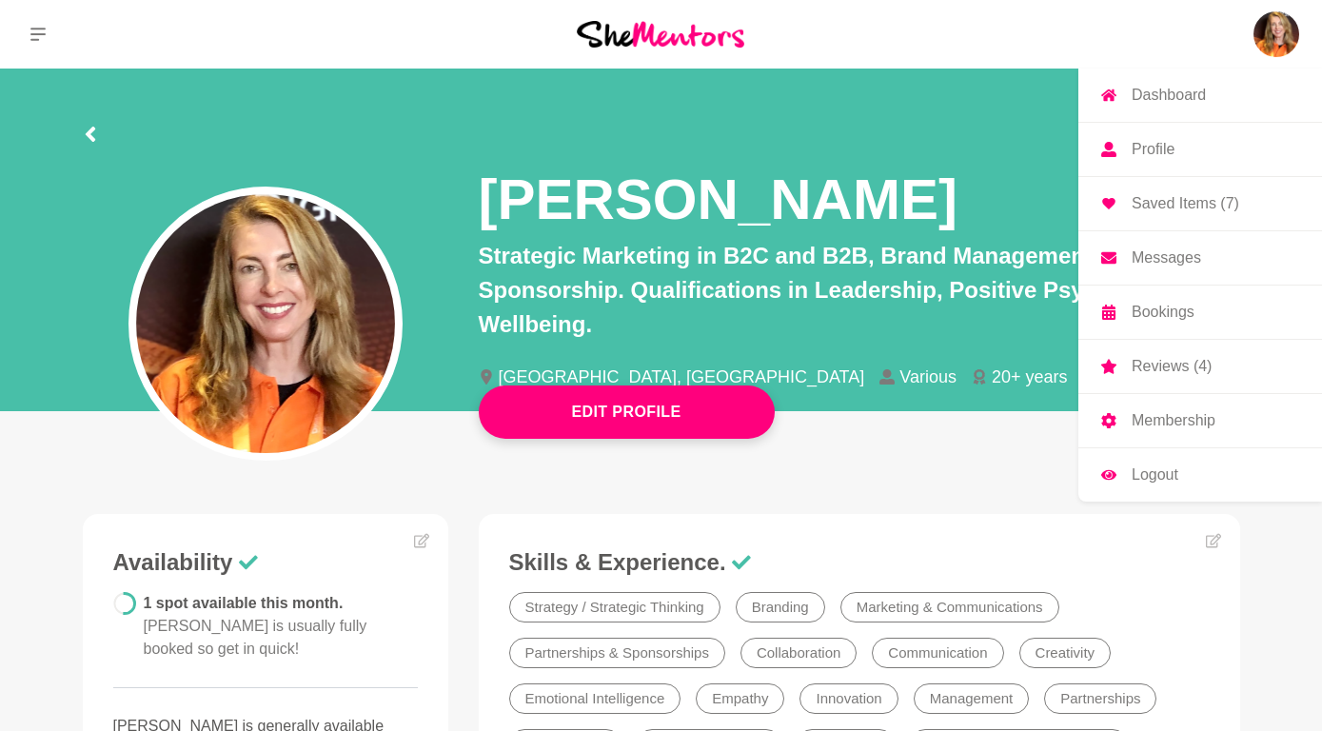
click at [1147, 471] on p "Logout" at bounding box center [1154, 474] width 47 height 15
